Goal: Information Seeking & Learning: Compare options

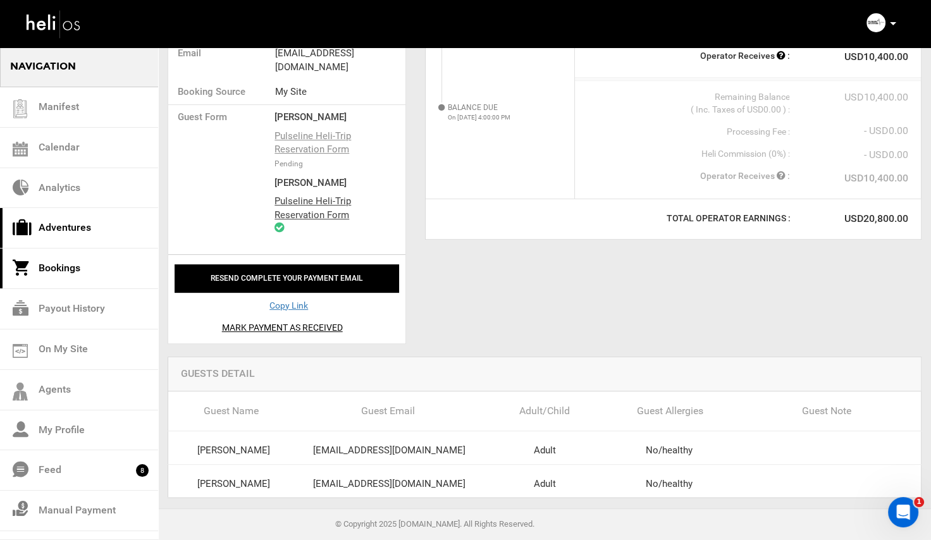
click at [64, 227] on link "Adventures" at bounding box center [79, 228] width 158 height 40
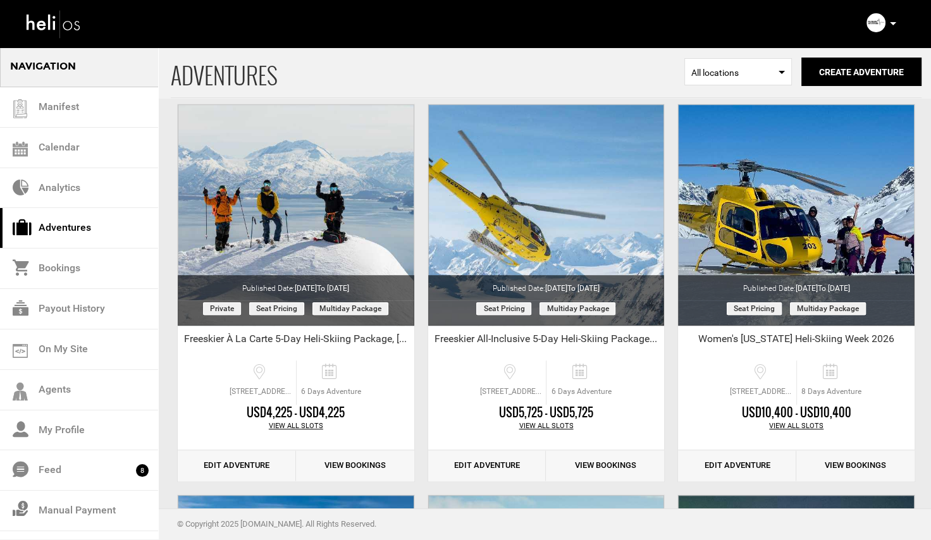
scroll to position [841, 0]
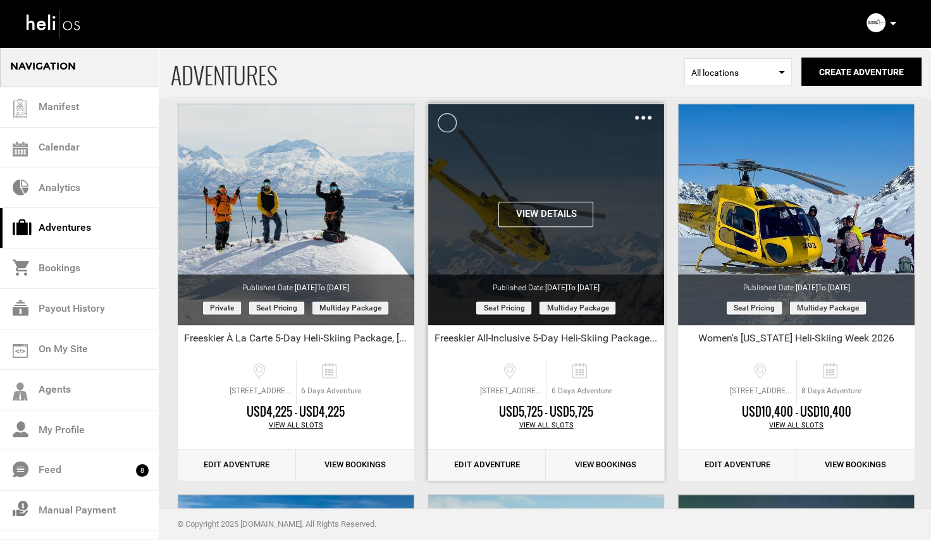
click at [535, 214] on button "View Details" at bounding box center [546, 214] width 95 height 25
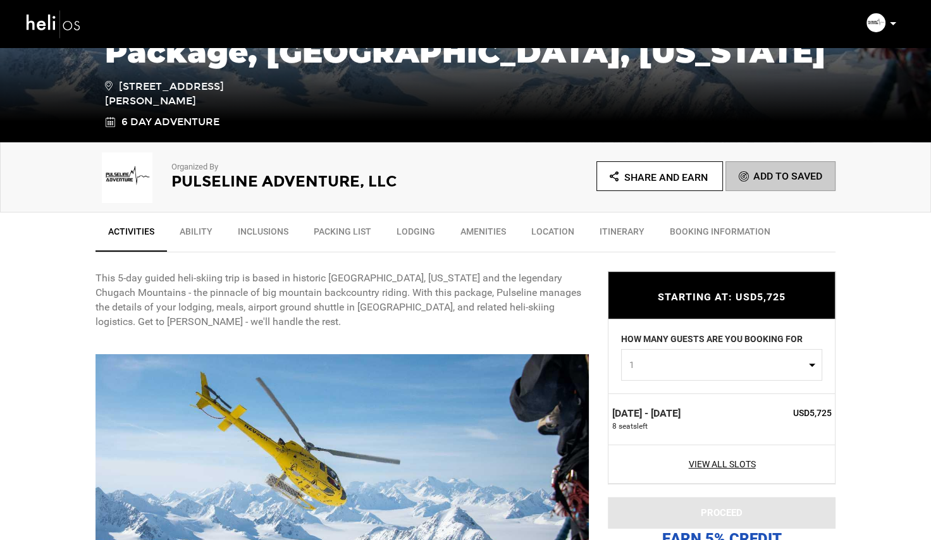
scroll to position [368, 0]
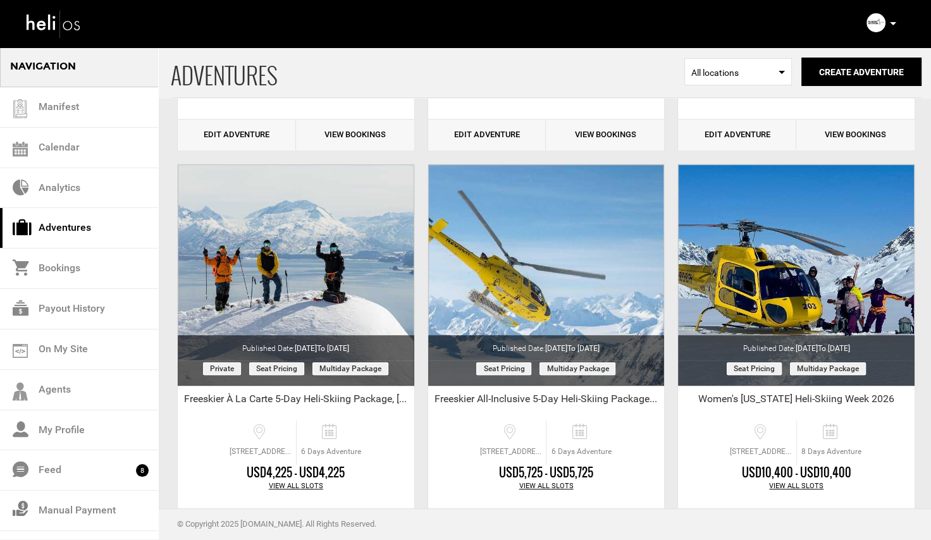
scroll to position [816, 0]
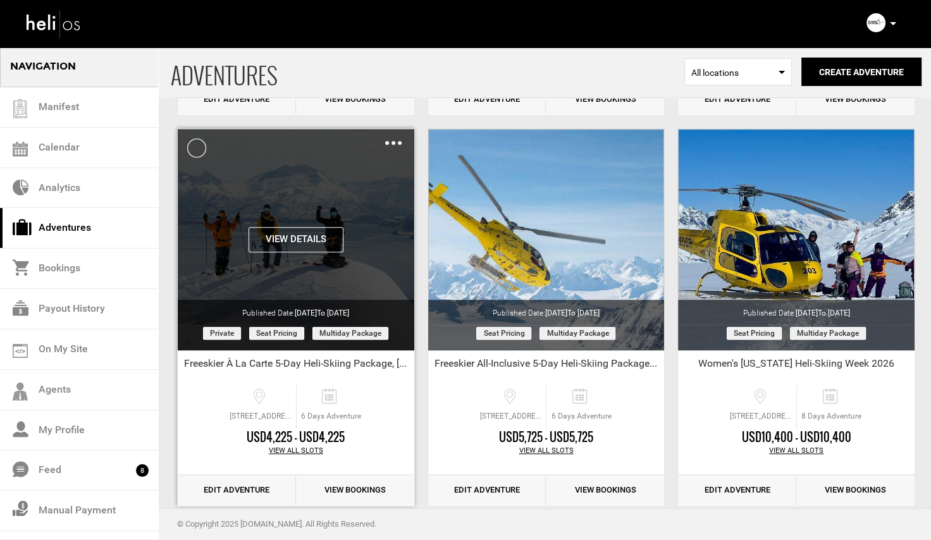
click at [297, 234] on button "View Details" at bounding box center [296, 239] width 95 height 25
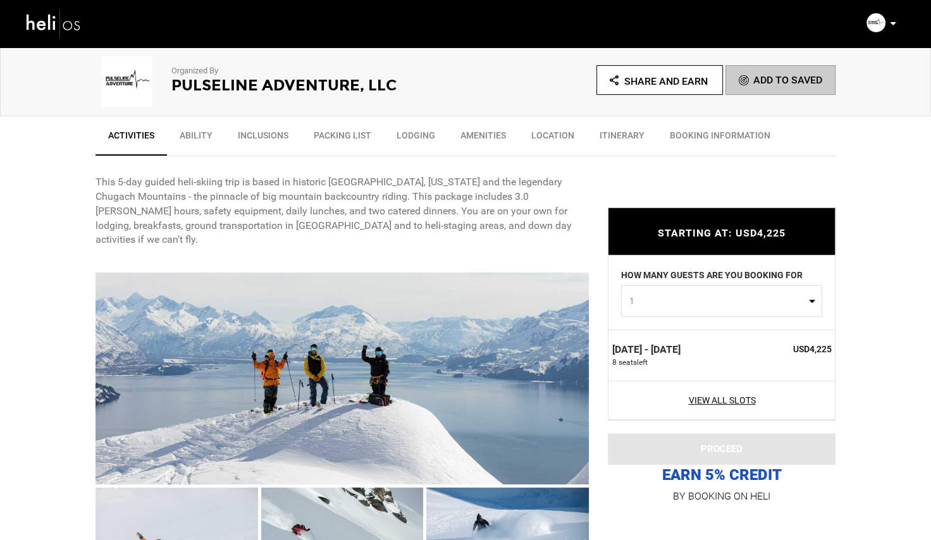
scroll to position [380, 0]
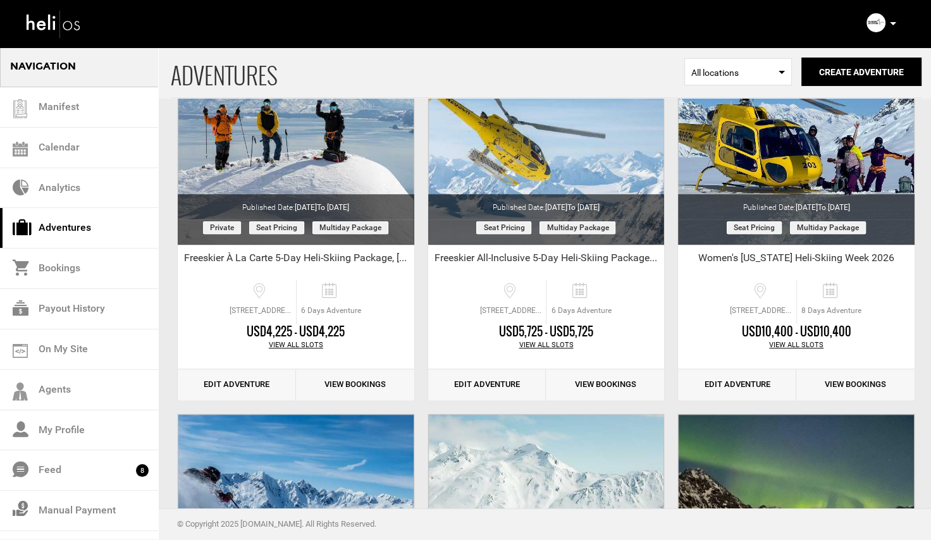
scroll to position [874, 0]
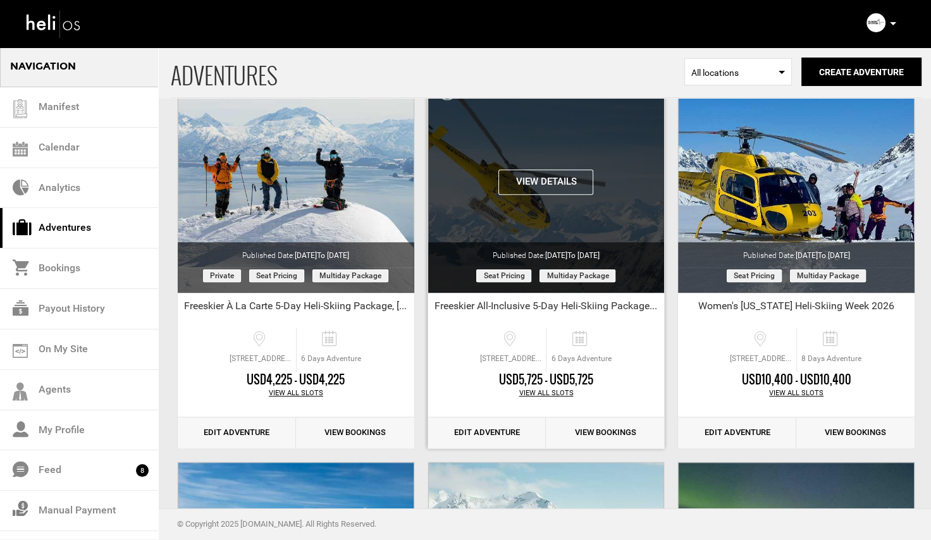
click at [535, 196] on div "View Details Clone De-Activate Share Delete" at bounding box center [546, 181] width 237 height 221
click at [540, 184] on button "View Details" at bounding box center [546, 182] width 95 height 25
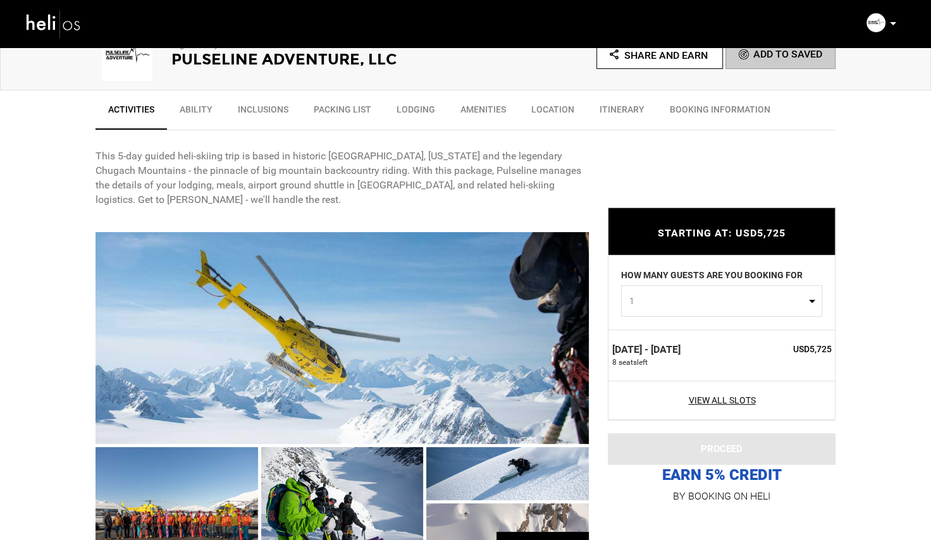
scroll to position [415, 0]
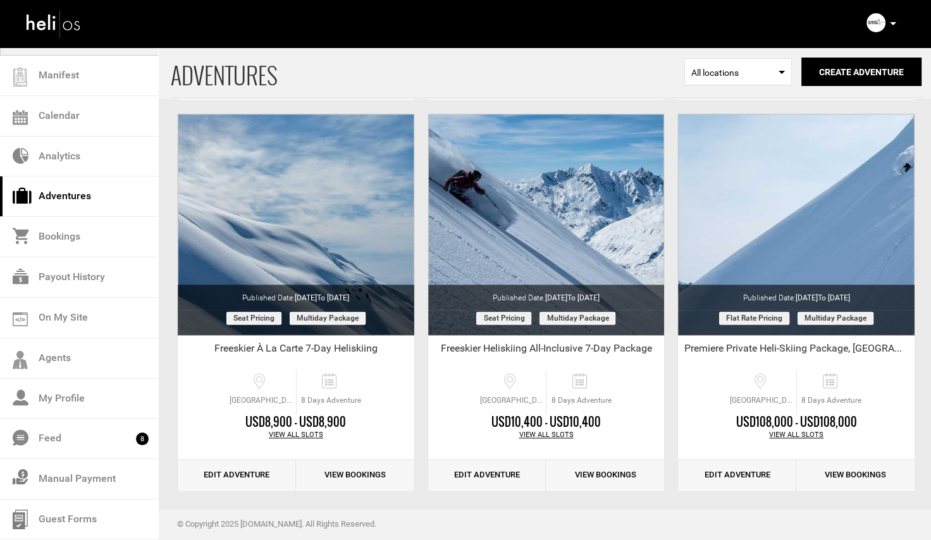
scroll to position [1621, 0]
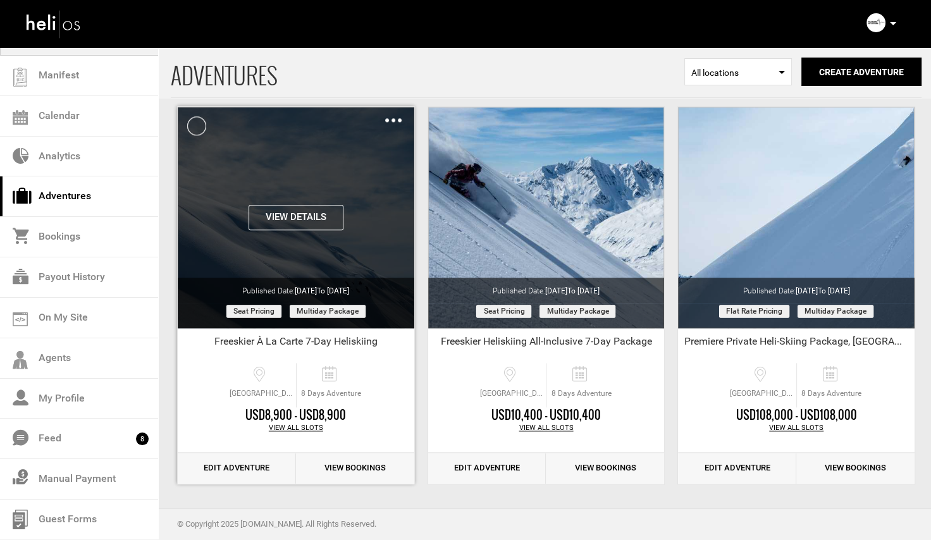
click at [301, 209] on button "View Details" at bounding box center [296, 217] width 95 height 25
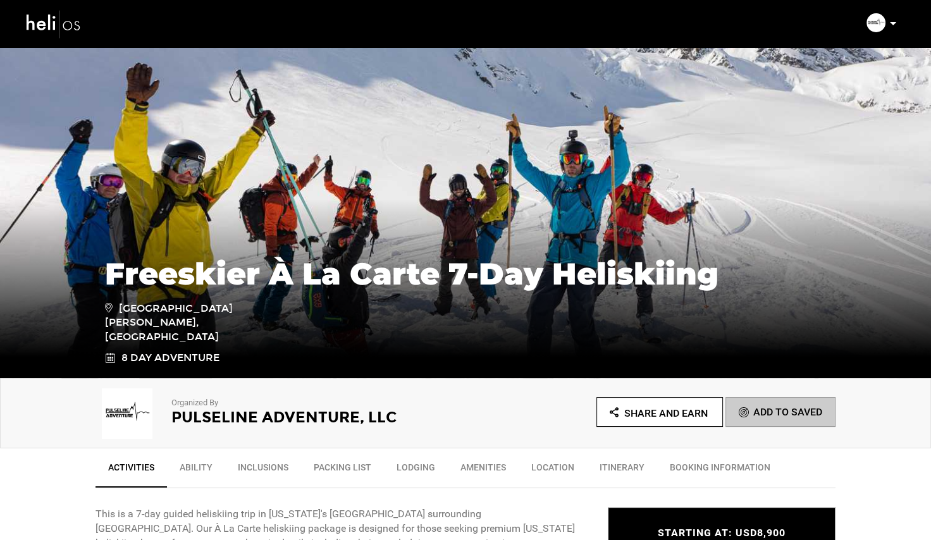
scroll to position [51, 0]
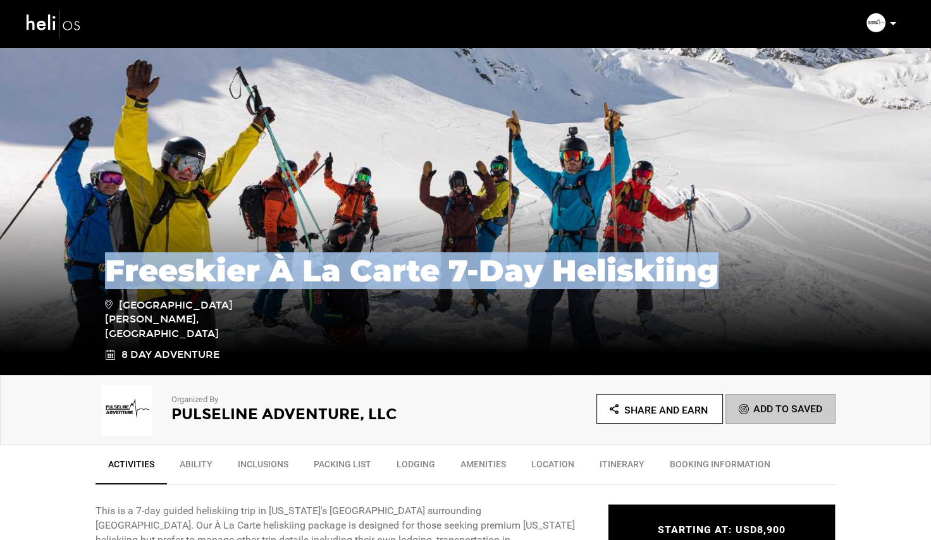
drag, startPoint x: 719, startPoint y: 287, endPoint x: 113, endPoint y: 268, distance: 606.4
click at [113, 268] on h1 "Freeskier À La Carte 7-Day Heliskiing" at bounding box center [465, 271] width 721 height 34
copy h1 "Freeskier À La Carte 7-Day Heliskiing"
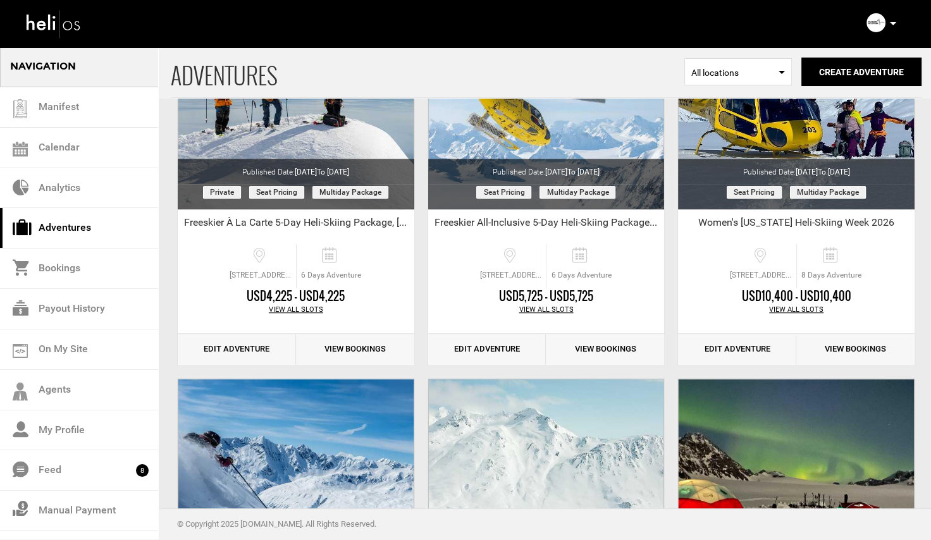
scroll to position [1621, 0]
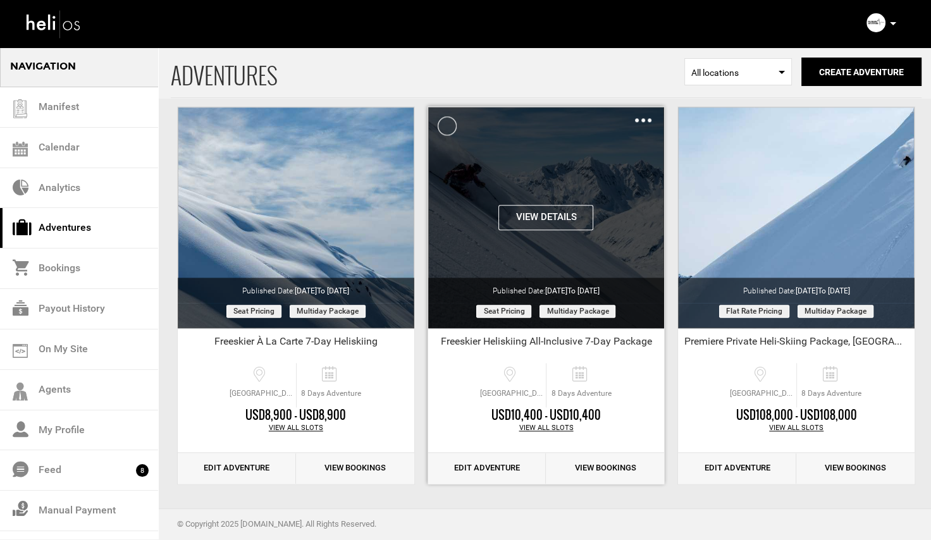
click at [531, 216] on button "View Details" at bounding box center [546, 217] width 95 height 25
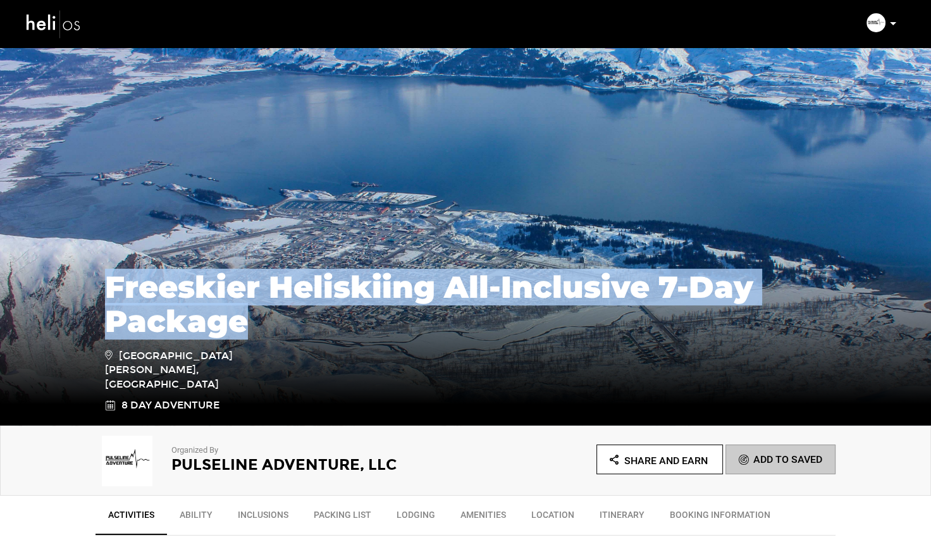
drag, startPoint x: 256, startPoint y: 345, endPoint x: 108, endPoint y: 307, distance: 152.8
click at [108, 307] on h1 "Freeskier Heliskiing All-Inclusive 7-Day Package" at bounding box center [465, 304] width 721 height 68
copy h1 "Freeskier Heliskiing All-Inclusive 7-Day Package"
